Goal: Information Seeking & Learning: Compare options

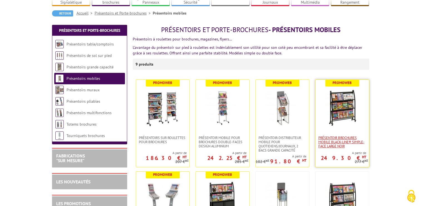
scroll to position [56, 0]
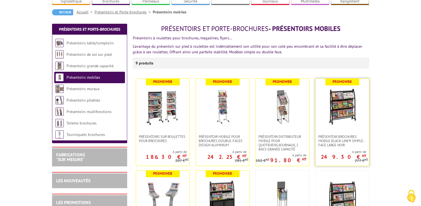
click at [344, 100] on img at bounding box center [342, 106] width 39 height 39
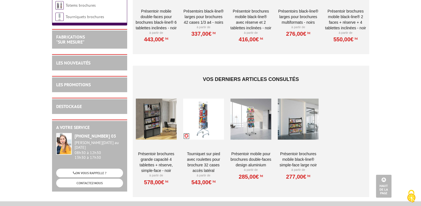
scroll to position [446, 0]
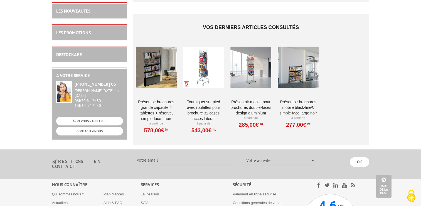
click at [253, 60] on div at bounding box center [251, 67] width 41 height 56
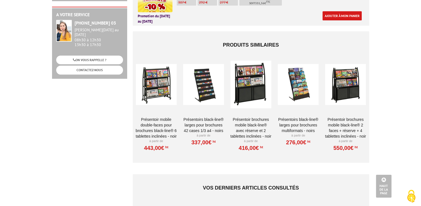
scroll to position [279, 0]
click at [149, 87] on div at bounding box center [156, 84] width 41 height 56
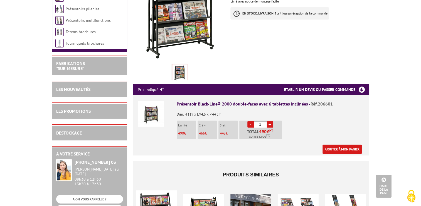
scroll to position [28, 0]
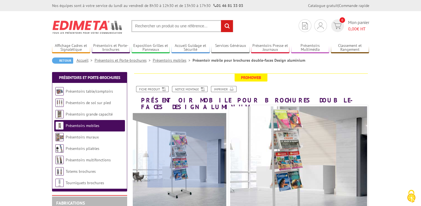
click at [186, 157] on div at bounding box center [186, 156] width 77 height 61
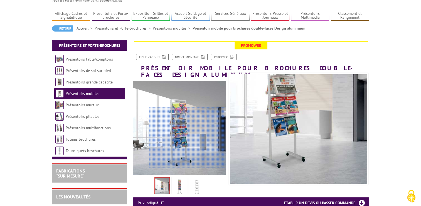
scroll to position [56, 0]
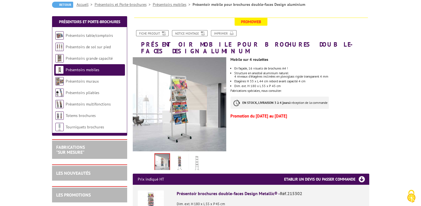
click at [176, 157] on img at bounding box center [179, 162] width 13 height 17
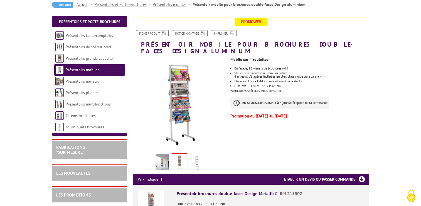
click at [198, 158] on img at bounding box center [196, 162] width 13 height 17
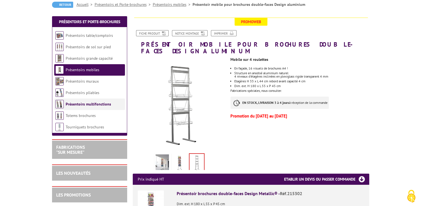
click at [90, 106] on link "Présentoirs multifonctions" at bounding box center [88, 103] width 45 height 5
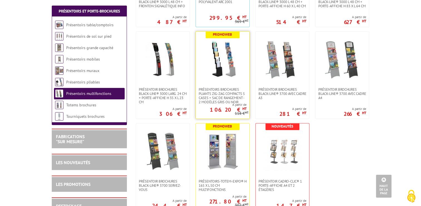
scroll to position [279, 0]
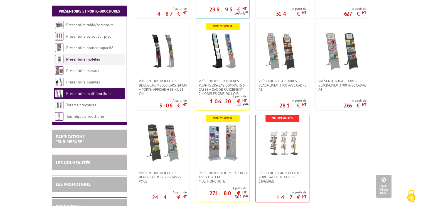
click at [95, 61] on link "Présentoirs mobiles" at bounding box center [83, 59] width 34 height 5
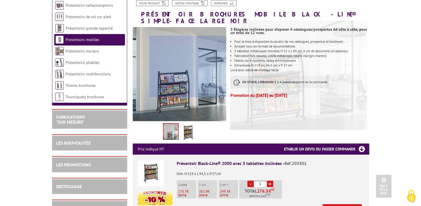
scroll to position [56, 0]
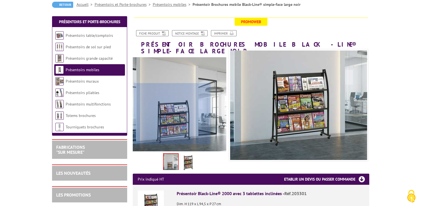
click at [172, 120] on div at bounding box center [172, 113] width 77 height 61
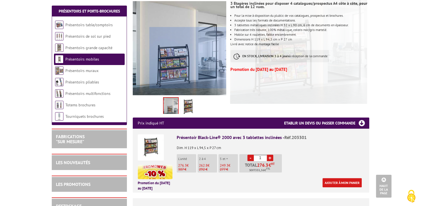
scroll to position [111, 0]
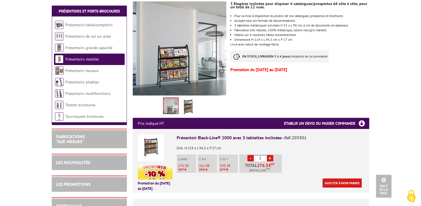
click at [188, 98] on img at bounding box center [188, 106] width 13 height 17
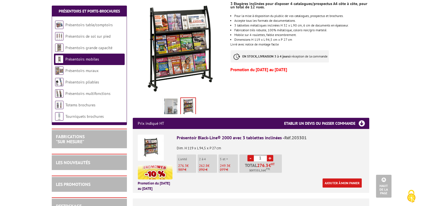
click at [175, 100] on img at bounding box center [170, 106] width 13 height 17
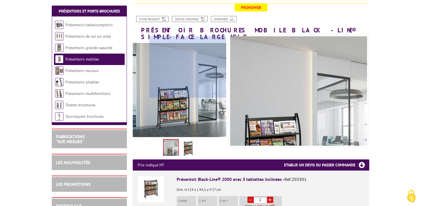
scroll to position [84, 0]
